Goal: Check status: Check status

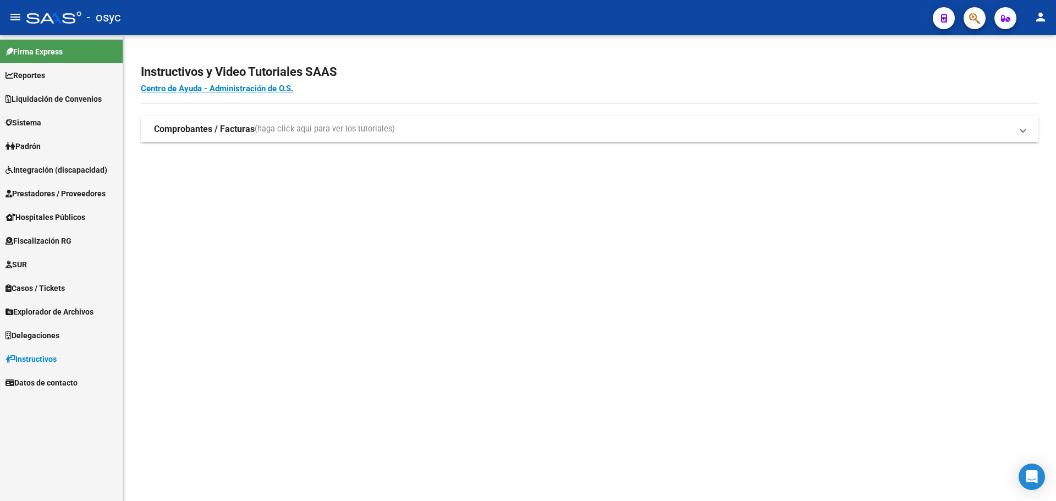
click at [53, 146] on link "Padrón" at bounding box center [61, 146] width 123 height 24
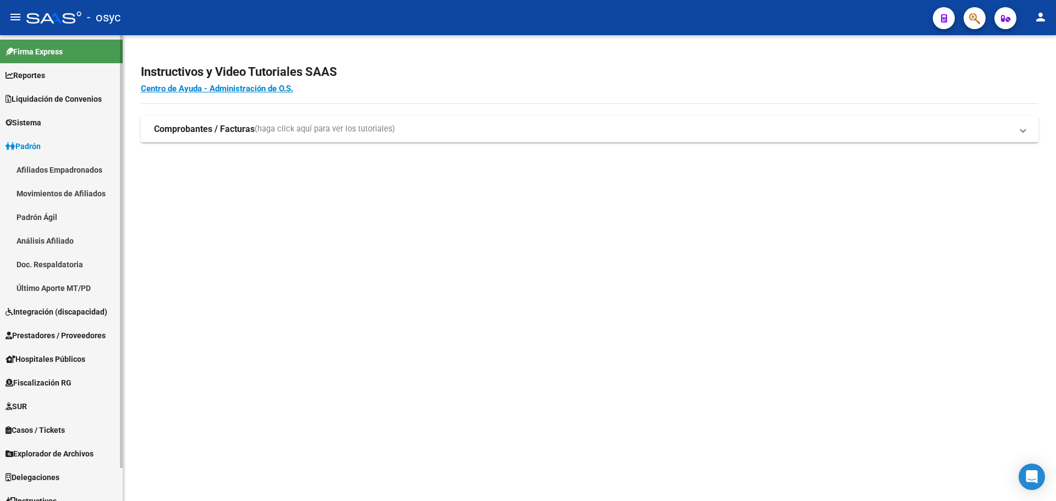
click at [60, 169] on link "Afiliados Empadronados" at bounding box center [61, 170] width 123 height 24
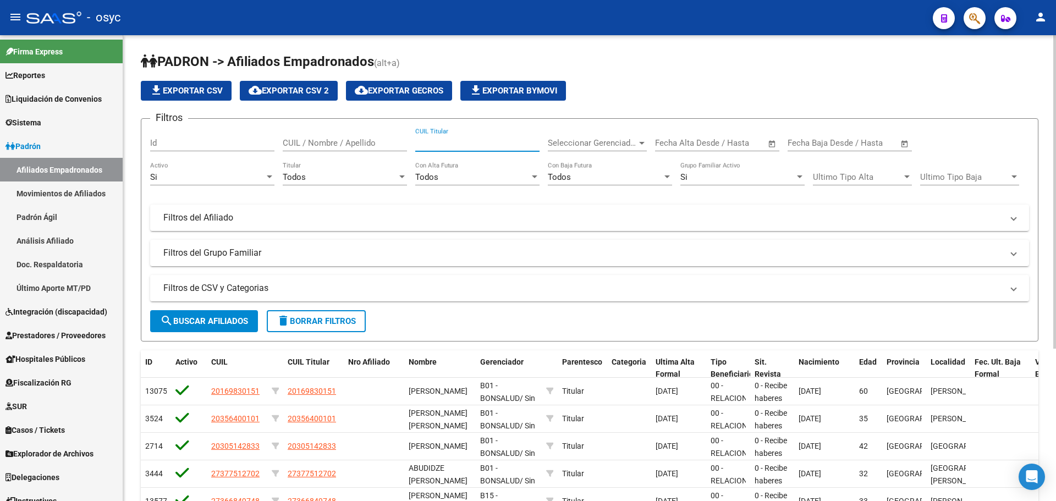
click at [450, 145] on input "CUIL Titular" at bounding box center [477, 143] width 124 height 10
paste input "27206554741"
type input "27206554741"
click at [238, 327] on button "search Buscar Afiliados" at bounding box center [204, 321] width 108 height 22
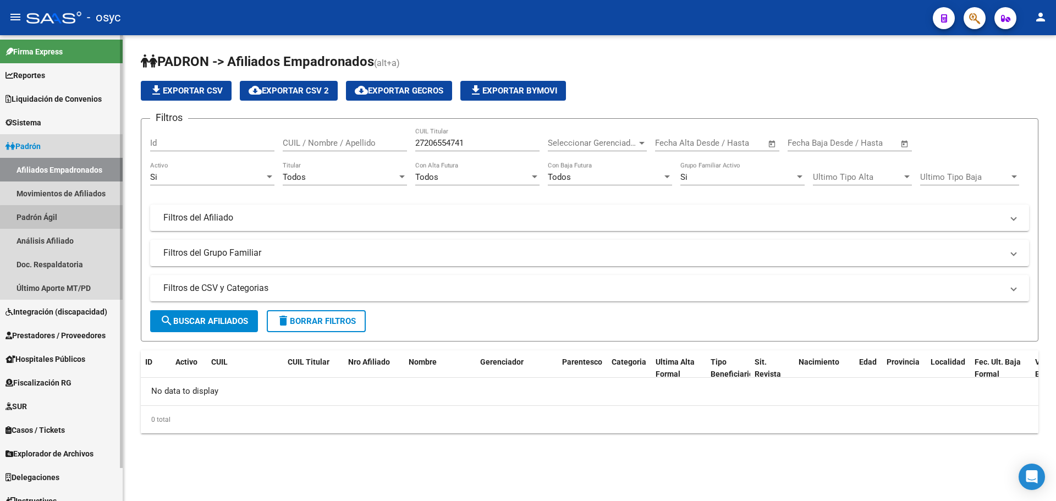
click at [87, 223] on link "Padrón Ágil" at bounding box center [61, 217] width 123 height 24
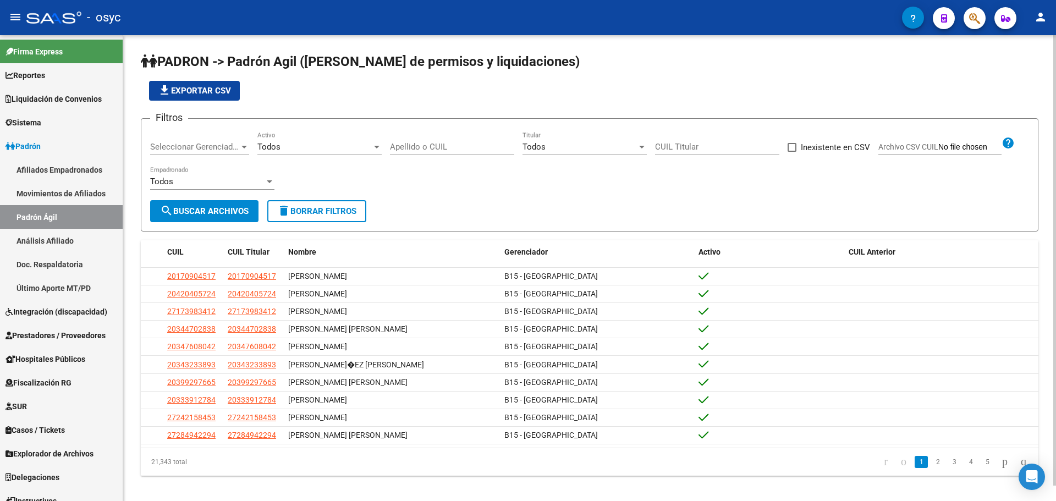
click at [420, 148] on input "Apellido o CUIL" at bounding box center [452, 147] width 124 height 10
paste input "27206554741"
type input "27206554741"
click at [230, 205] on button "search Buscar Archivos" at bounding box center [204, 211] width 108 height 22
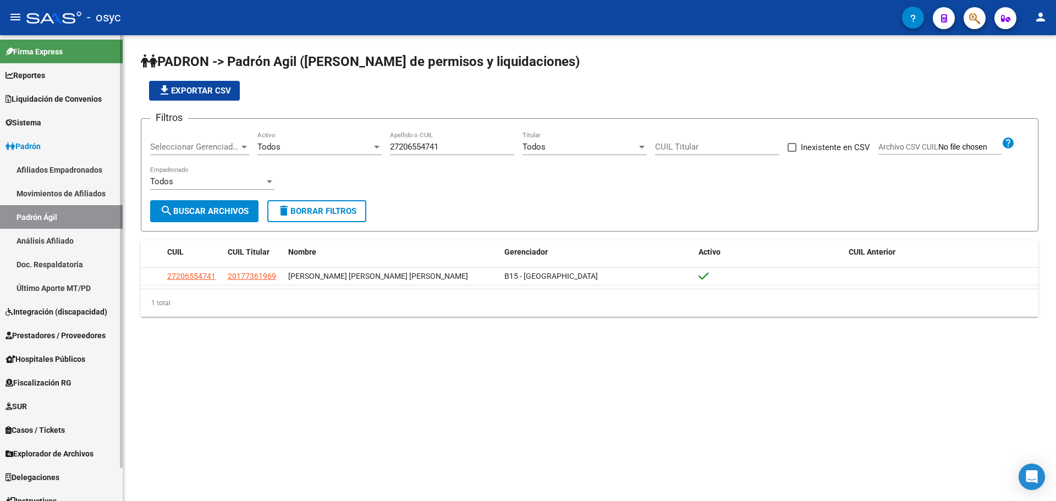
drag, startPoint x: 60, startPoint y: 167, endPoint x: 113, endPoint y: 172, distance: 53.0
click at [60, 167] on link "Afiliados Empadronados" at bounding box center [61, 170] width 123 height 24
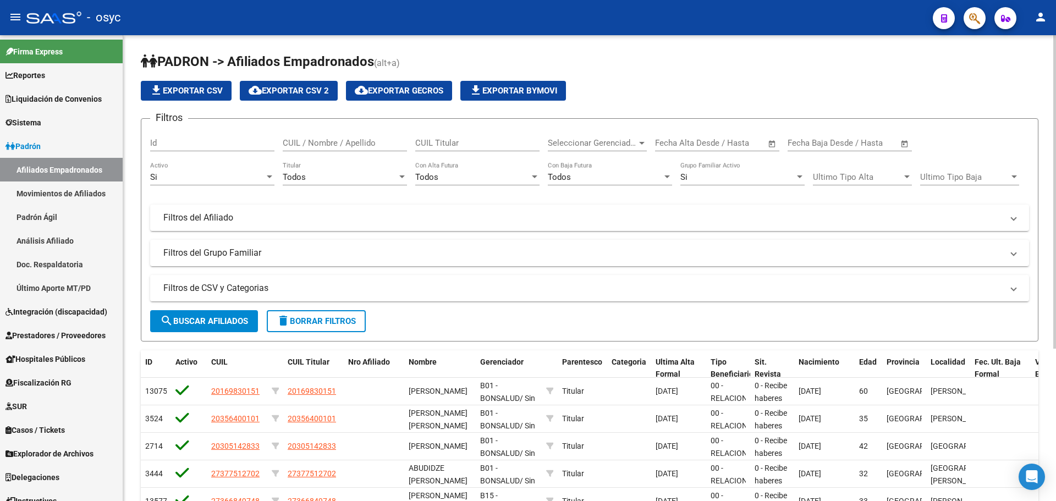
click at [434, 148] on div "CUIL Titular" at bounding box center [477, 140] width 124 height 24
paste input "27206554741"
type input "27206554741"
click at [223, 307] on form "Filtros Id CUIL / Nombre / Apellido 27206554741 CUIL Titular Seleccionar Gerenc…" at bounding box center [590, 229] width 898 height 223
click at [228, 317] on span "search Buscar Afiliados" at bounding box center [204, 321] width 88 height 10
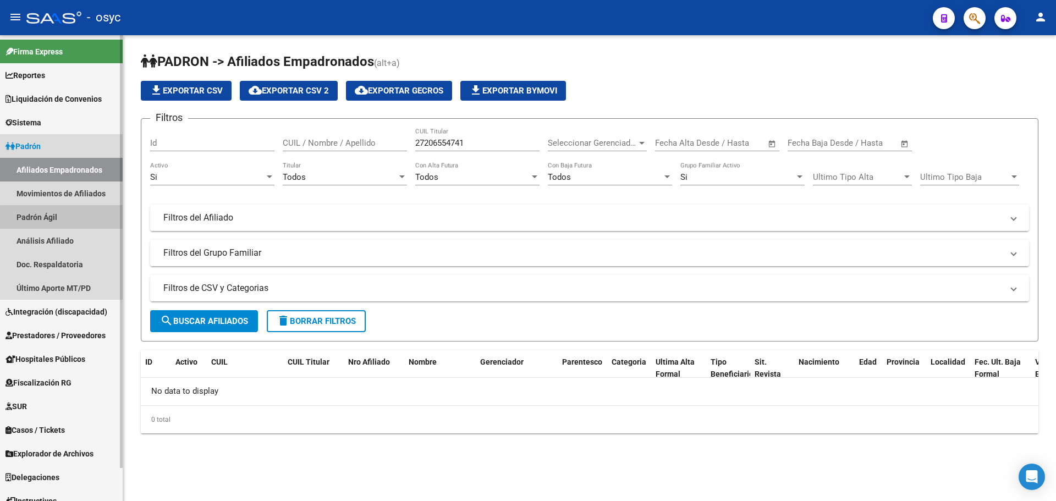
click at [81, 225] on link "Padrón Ágil" at bounding box center [61, 217] width 123 height 24
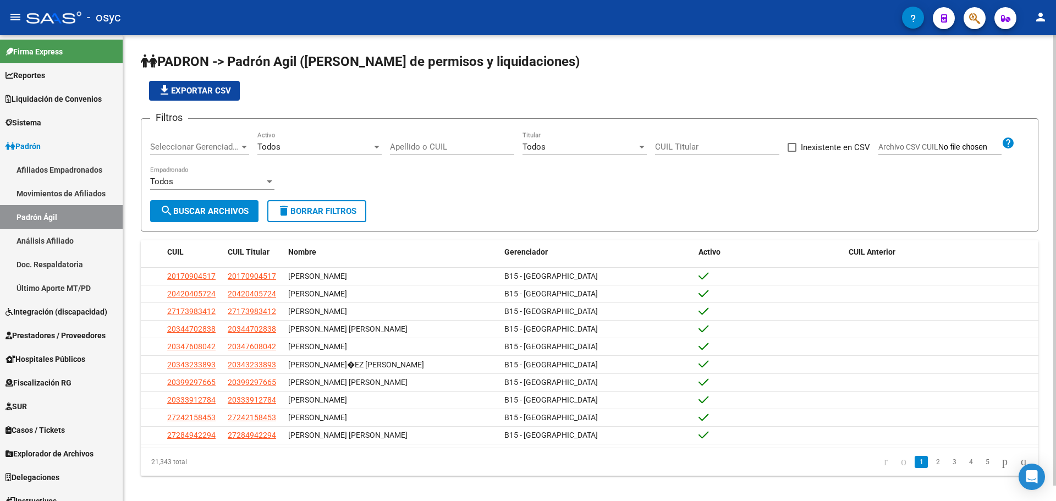
click at [404, 152] on div "Apellido o CUIL" at bounding box center [452, 143] width 124 height 24
paste input "27206554741"
click at [256, 206] on button "search Buscar Archivos" at bounding box center [204, 211] width 108 height 22
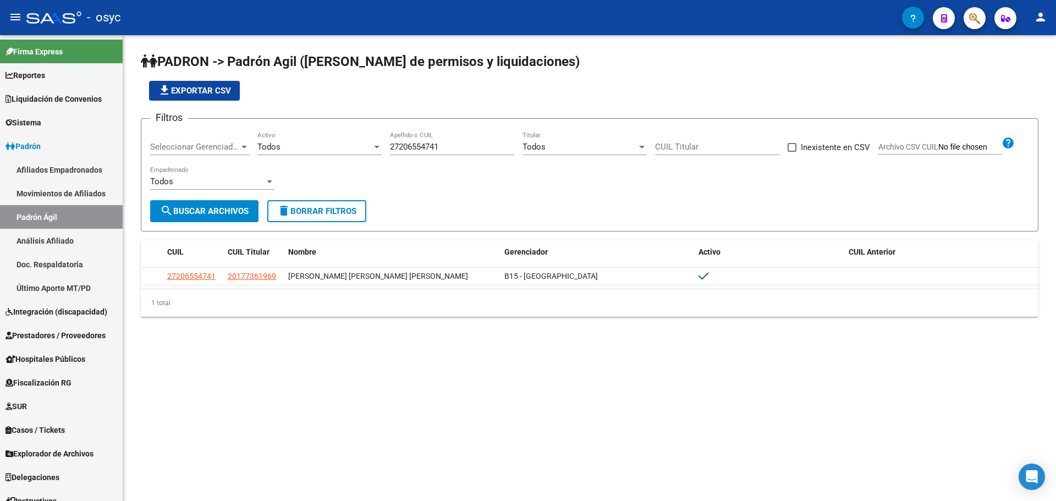
click at [415, 139] on div "27206554741 Apellido o CUIL" at bounding box center [452, 143] width 124 height 24
click at [419, 142] on input "27206554741" at bounding box center [452, 147] width 124 height 10
paste input "44758229"
type input "27244758229"
